Goal: Information Seeking & Learning: Learn about a topic

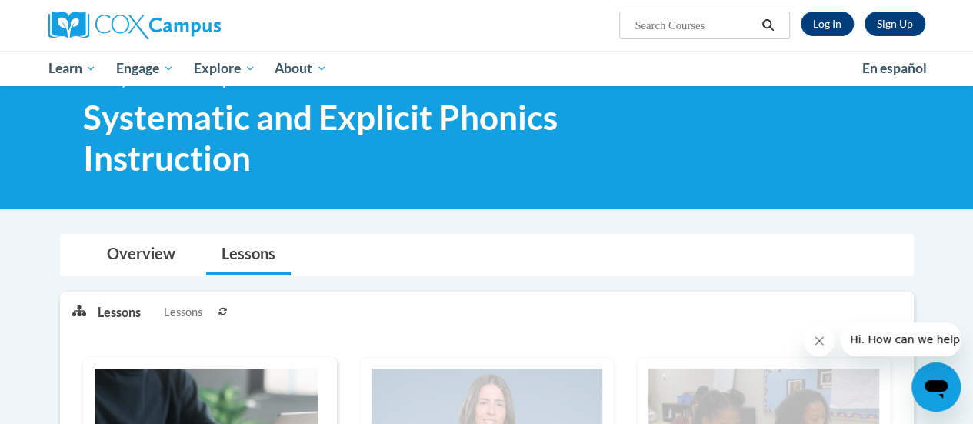
scroll to position [32, 0]
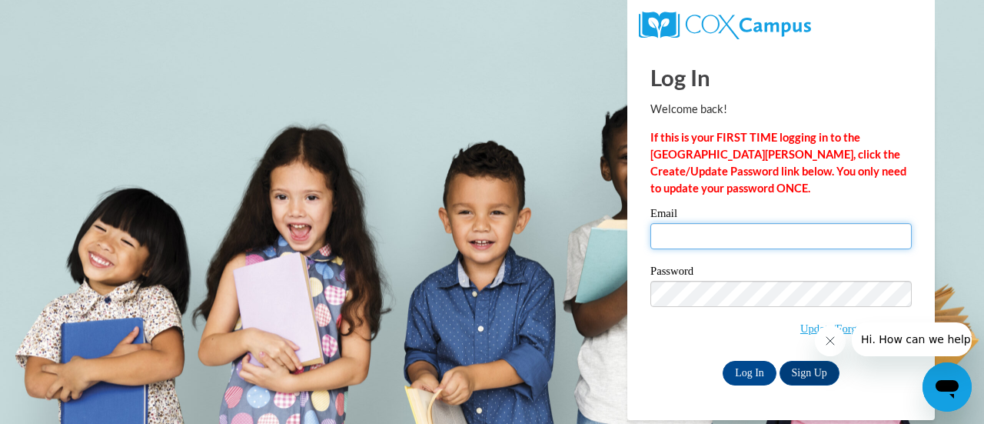
click at [681, 237] on input "Email" at bounding box center [780, 236] width 261 height 26
type input "dawn.gregor@muskegonorway.org"
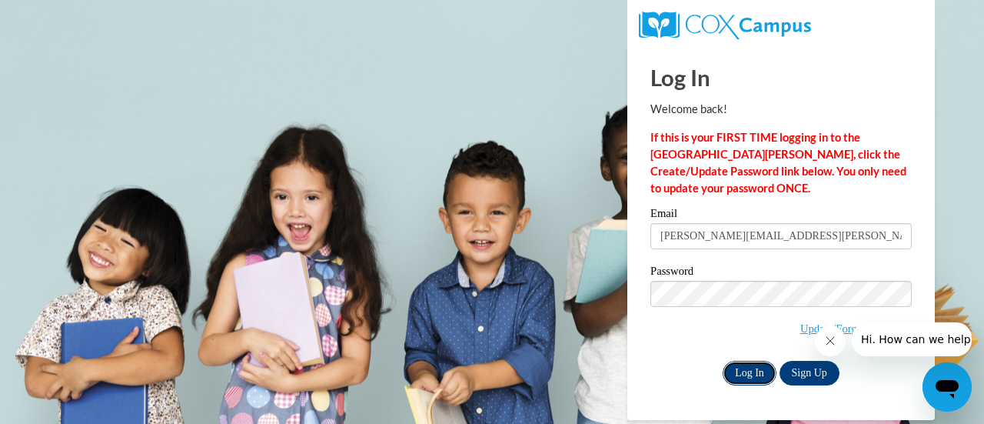
click at [747, 368] on input "Log In" at bounding box center [750, 373] width 54 height 25
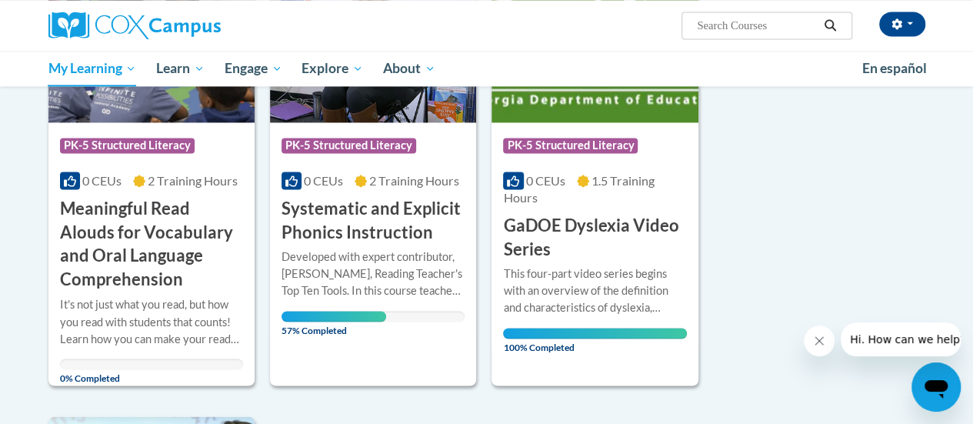
scroll to position [1144, 0]
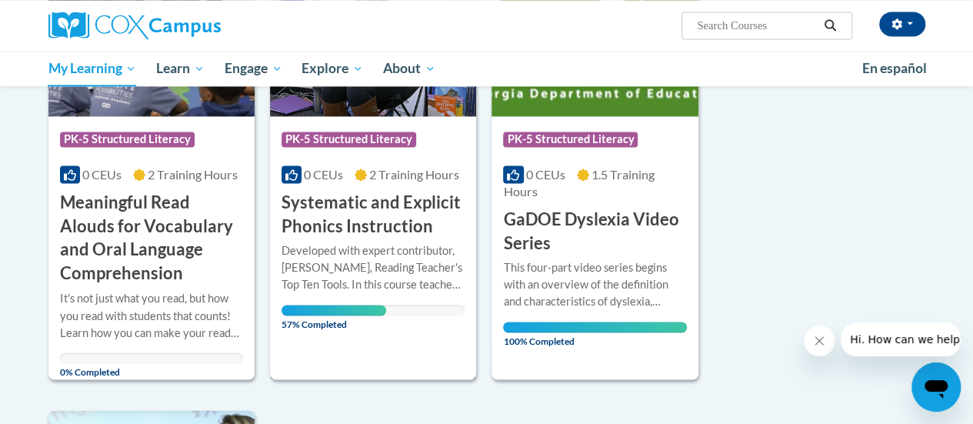
click at [371, 199] on h3 "Systematic and Explicit Phonics Instruction" at bounding box center [372, 215] width 183 height 48
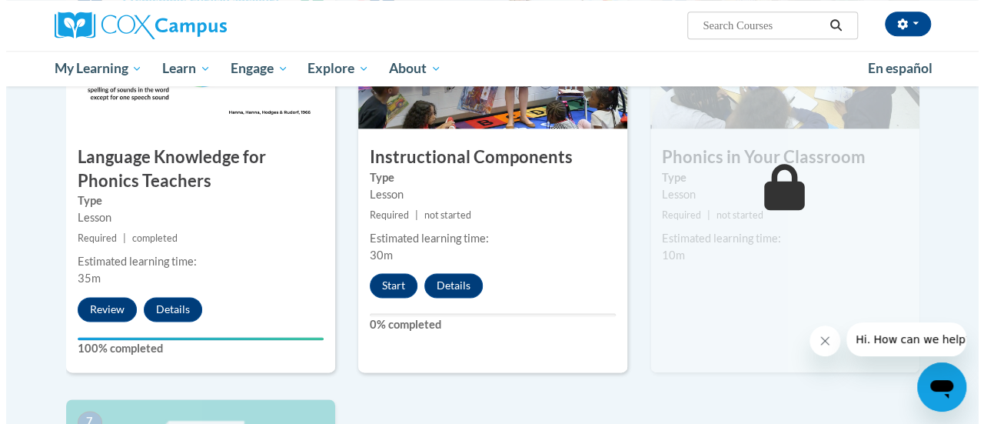
scroll to position [868, 0]
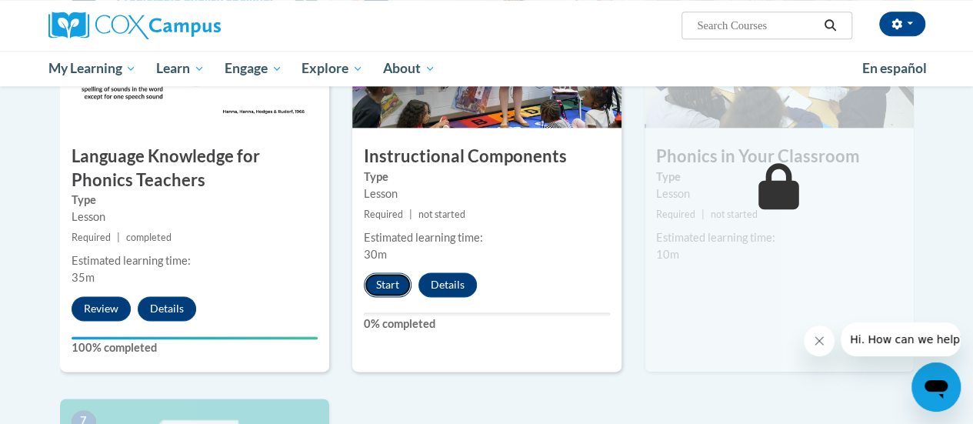
click at [378, 281] on button "Start" at bounding box center [388, 284] width 48 height 25
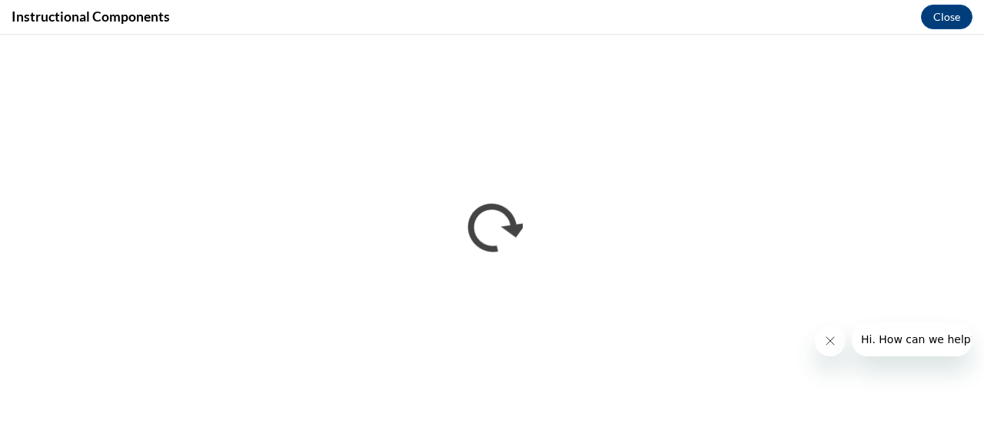
scroll to position [0, 0]
